Goal: Task Accomplishment & Management: Use online tool/utility

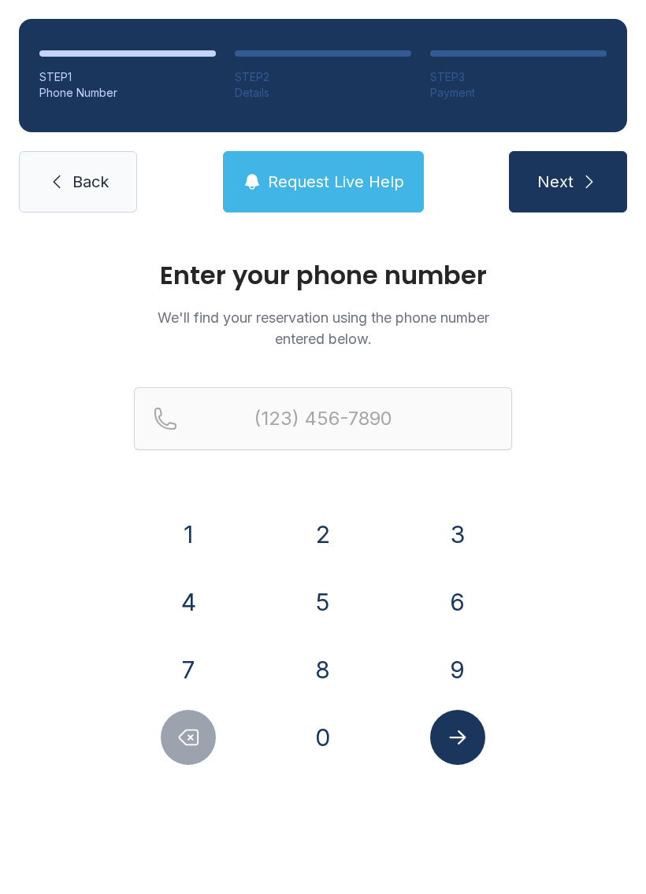
click at [326, 671] on button "8" at bounding box center [322, 669] width 55 height 55
click at [180, 601] on button "4" at bounding box center [188, 602] width 55 height 55
click at [441, 513] on button "3" at bounding box center [457, 534] width 55 height 55
click at [181, 601] on button "4" at bounding box center [188, 602] width 55 height 55
click at [305, 532] on button "2" at bounding box center [322, 534] width 55 height 55
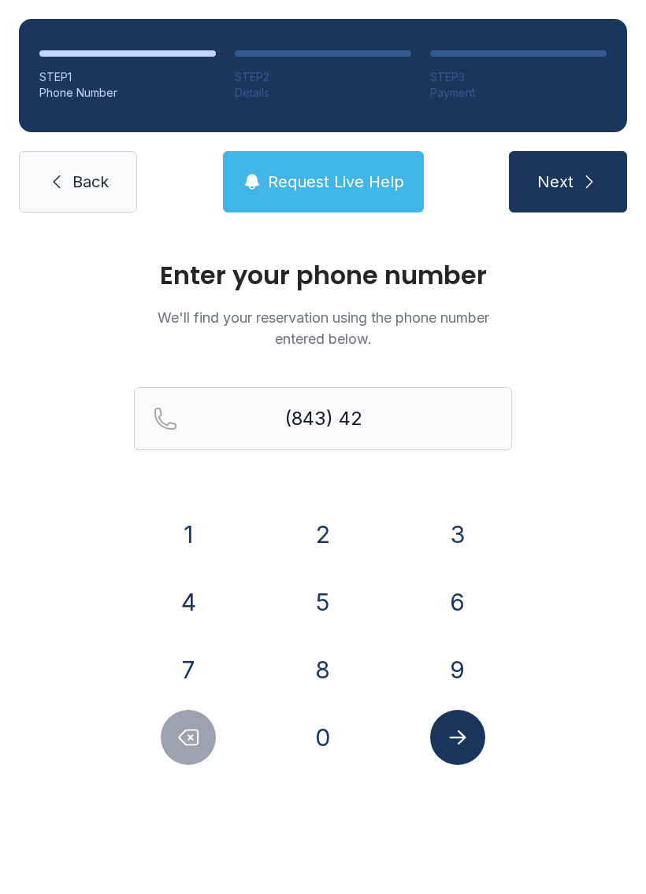
click at [305, 531] on button "2" at bounding box center [322, 534] width 55 height 55
click at [306, 519] on button "2" at bounding box center [322, 534] width 55 height 55
click at [453, 610] on button "6" at bounding box center [457, 602] width 55 height 55
click at [452, 527] on button "3" at bounding box center [457, 534] width 55 height 55
click at [302, 586] on button "5" at bounding box center [322, 602] width 55 height 55
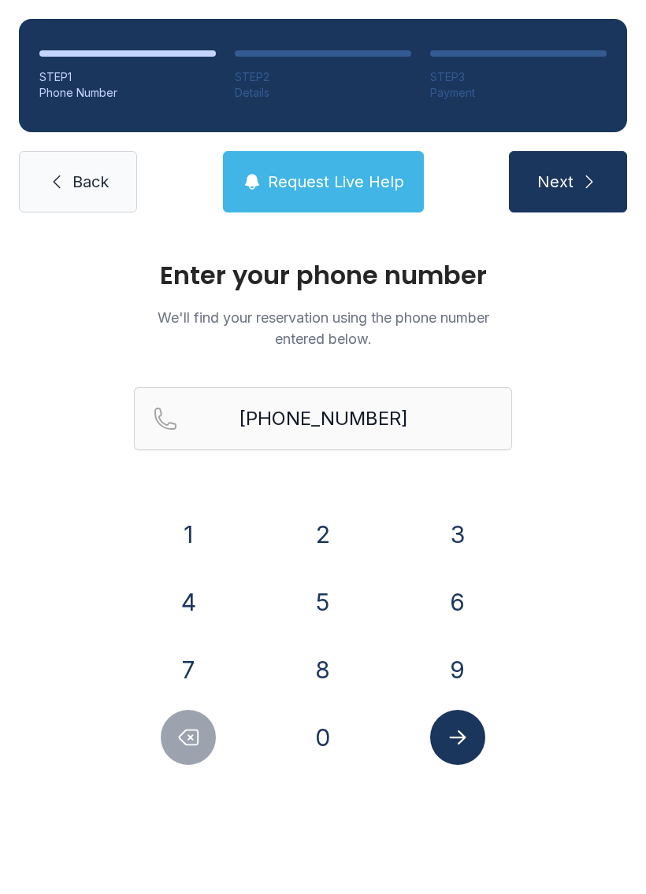
click at [446, 731] on icon "Submit lookup form" at bounding box center [458, 738] width 24 height 24
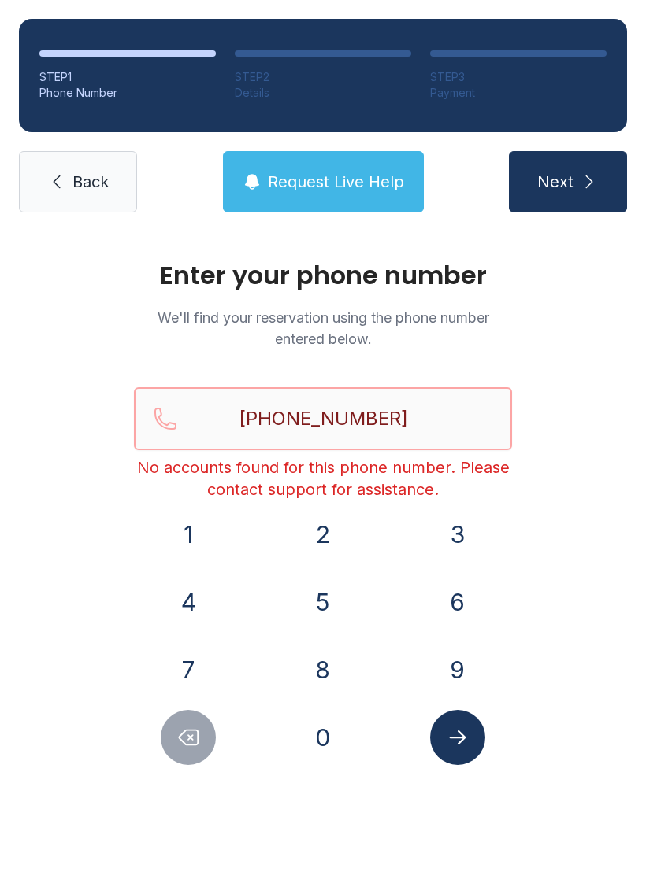
click at [439, 421] on input "[PHONE_NUMBER]" at bounding box center [323, 418] width 378 height 63
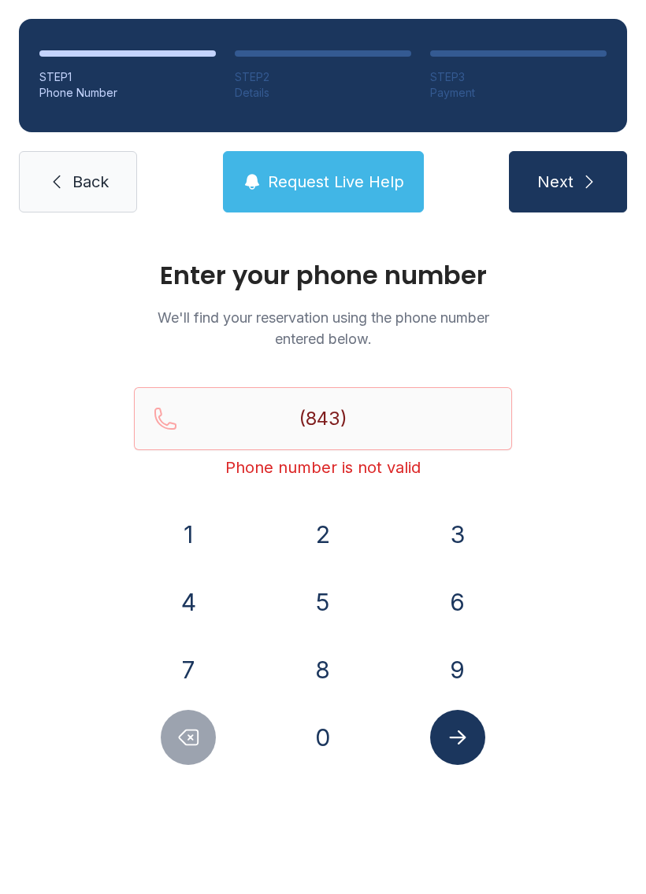
click at [330, 527] on button "2" at bounding box center [322, 534] width 55 height 55
click at [463, 651] on button "9" at bounding box center [457, 669] width 55 height 55
click at [327, 607] on button "5" at bounding box center [322, 602] width 55 height 55
click at [324, 741] on button "0" at bounding box center [322, 737] width 55 height 55
click at [469, 608] on button "6" at bounding box center [457, 602] width 55 height 55
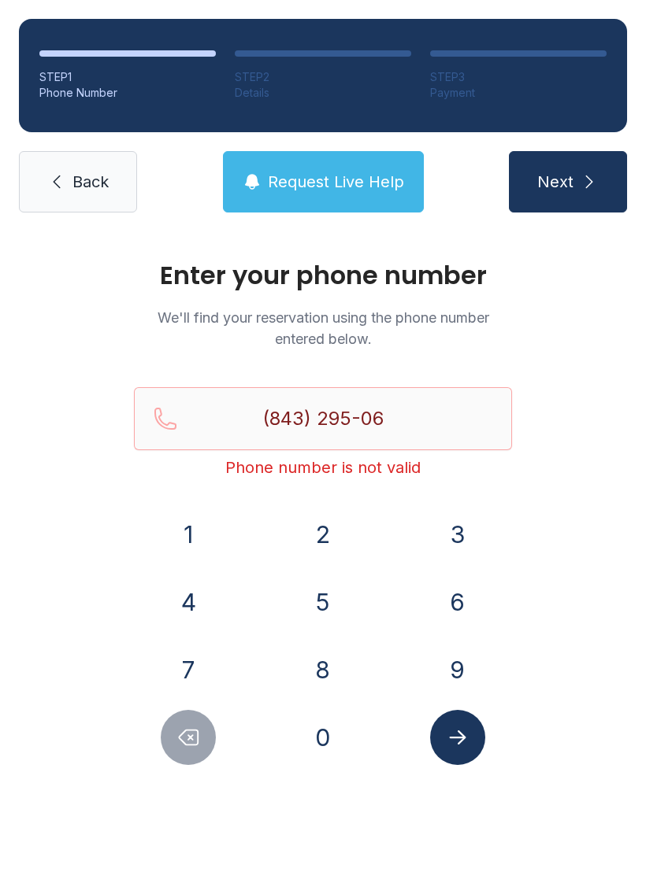
click at [194, 609] on button "4" at bounding box center [188, 602] width 55 height 55
click at [349, 598] on button "5" at bounding box center [322, 602] width 55 height 55
type input "[PHONE_NUMBER]"
click at [468, 747] on icon "Submit lookup form" at bounding box center [458, 738] width 24 height 24
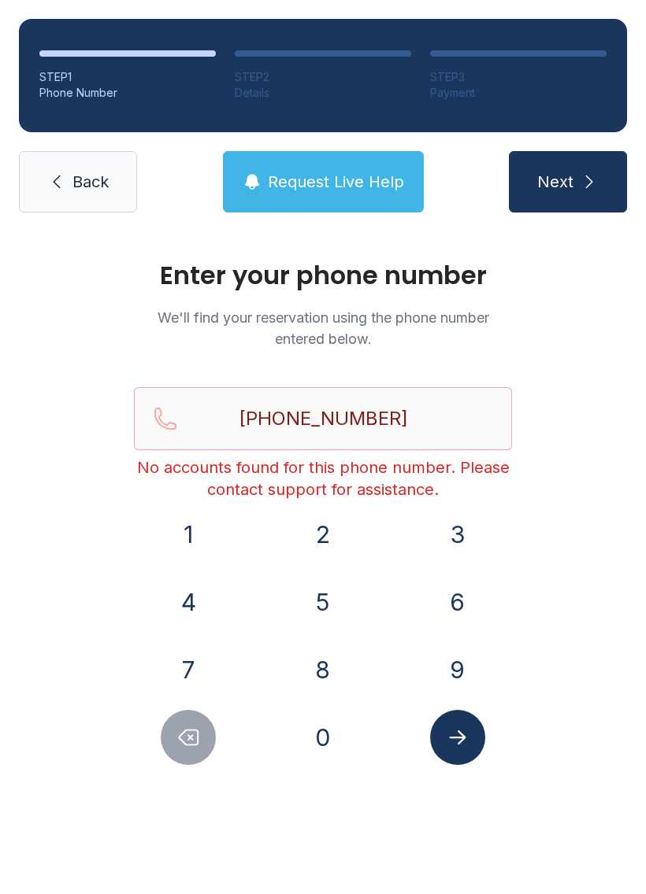
click at [450, 750] on button "Submit lookup form" at bounding box center [457, 737] width 55 height 55
click at [83, 183] on span "Back" at bounding box center [90, 182] width 36 height 22
